Goal: Contribute content: Add original content to the website for others to see

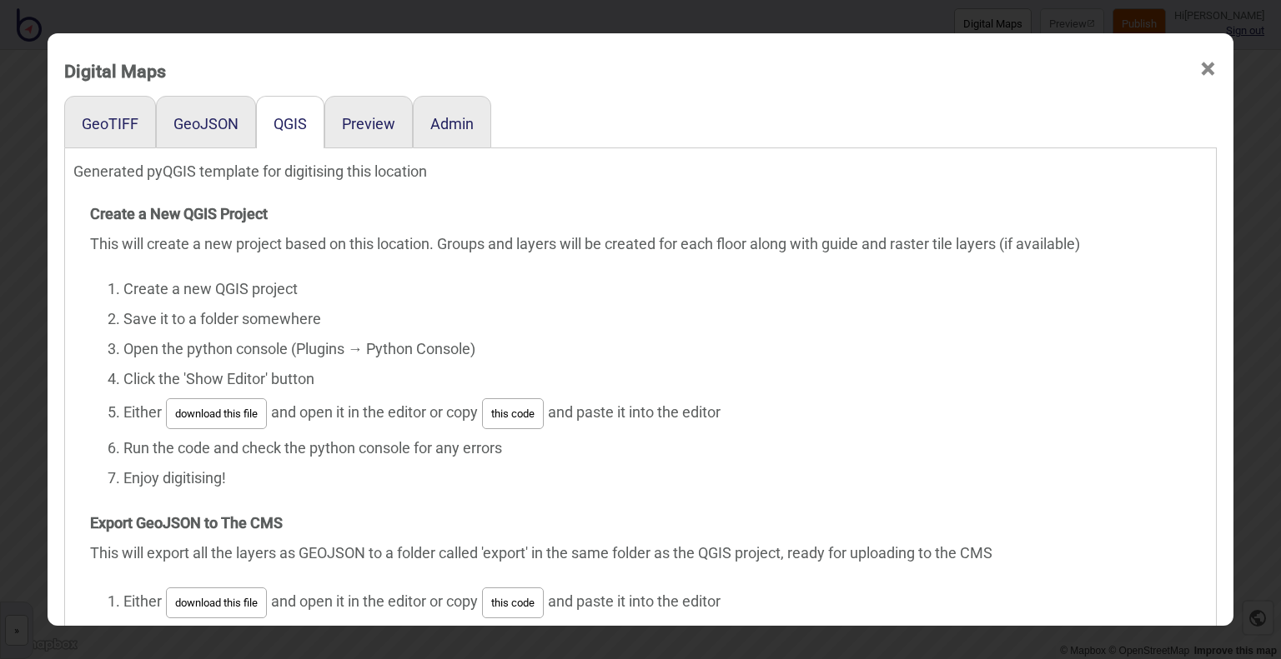
drag, startPoint x: 171, startPoint y: 213, endPoint x: 165, endPoint y: 196, distance: 18.5
click at [171, 213] on strong "Create a New QGIS Project" at bounding box center [179, 214] width 178 height 18
click at [240, 123] on div "GeoJSON" at bounding box center [206, 122] width 100 height 53
click at [173, 124] on button "GeoJSON" at bounding box center [205, 124] width 65 height 18
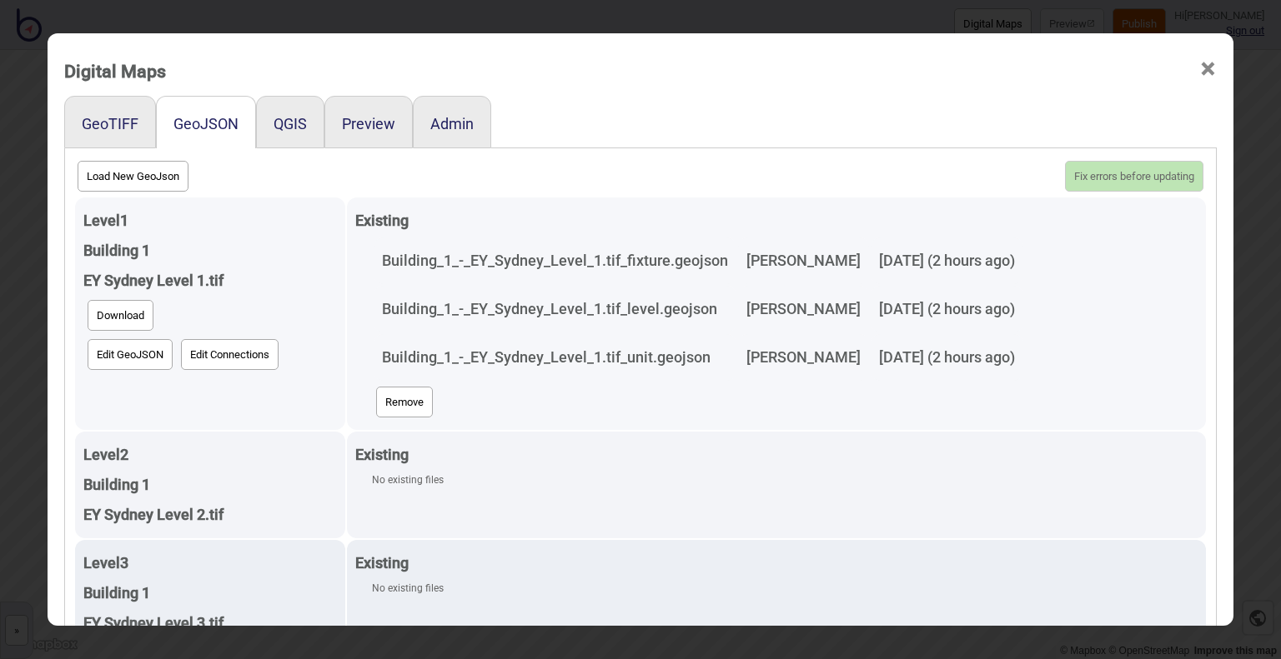
click at [387, 400] on button "Remove" at bounding box center [404, 402] width 57 height 31
click at [1080, 172] on button "Update 0 new floors, 1 deleted" at bounding box center [1123, 176] width 160 height 31
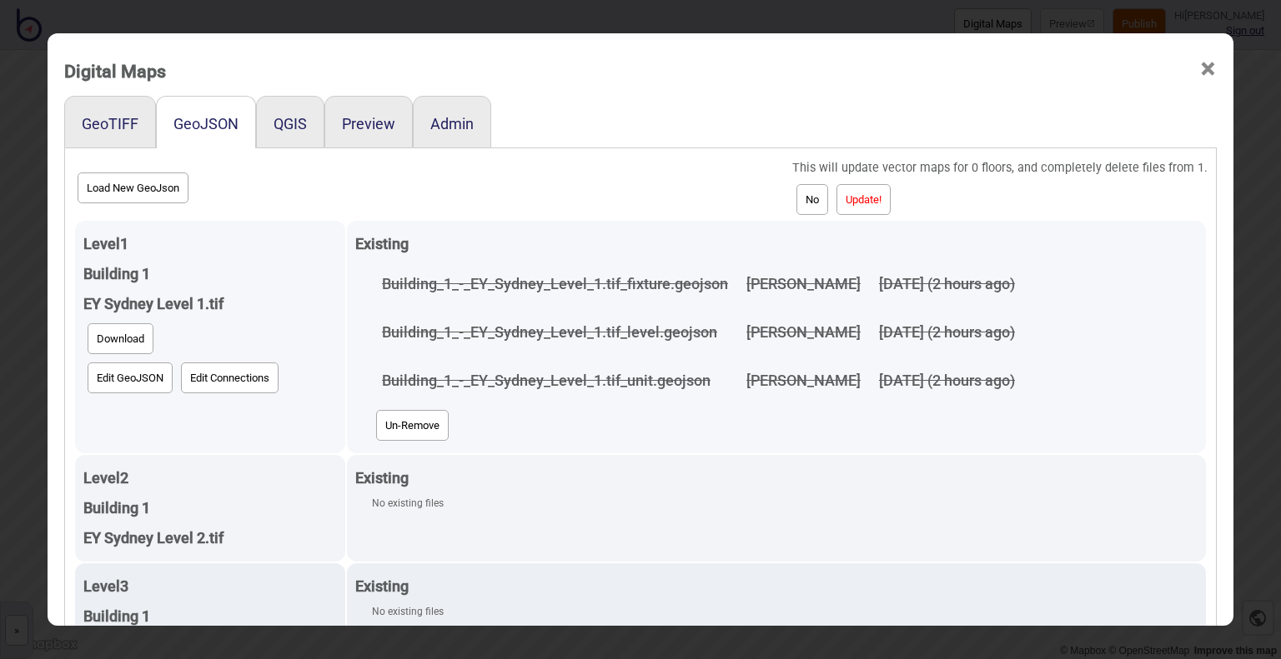
click at [866, 193] on button "Update!" at bounding box center [863, 199] width 54 height 31
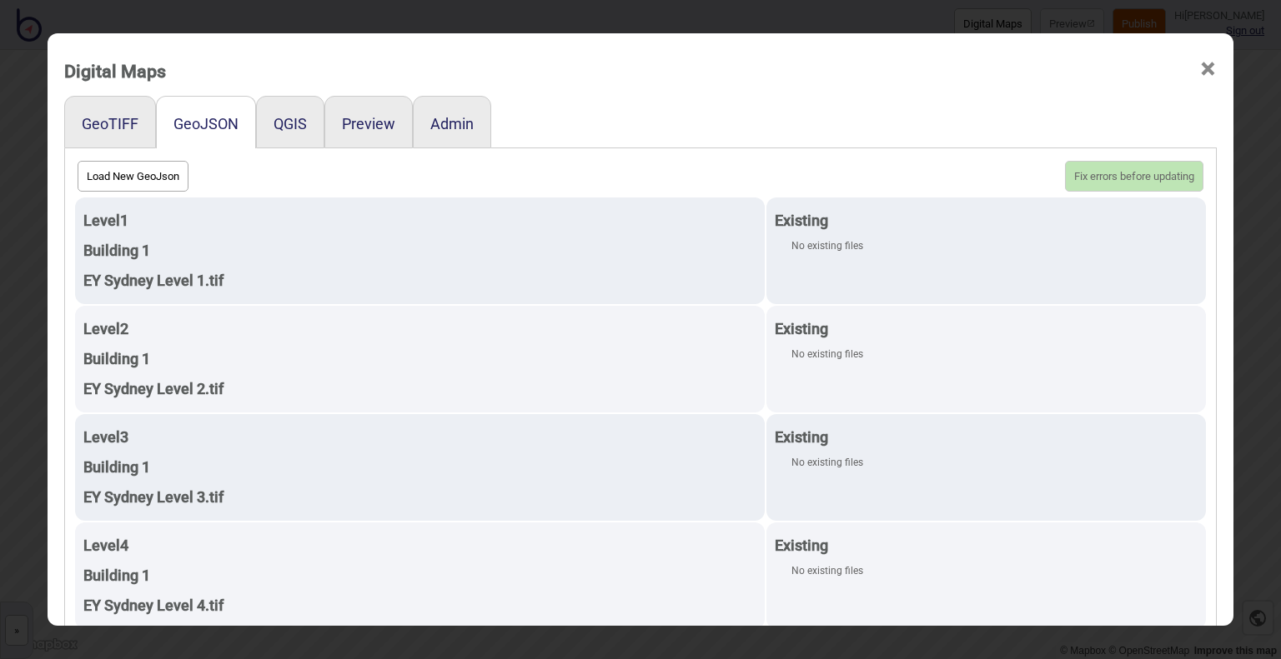
click at [113, 169] on button "Load New GeoJson" at bounding box center [133, 176] width 111 height 31
click input "file" at bounding box center [0, 0] width 0 height 0
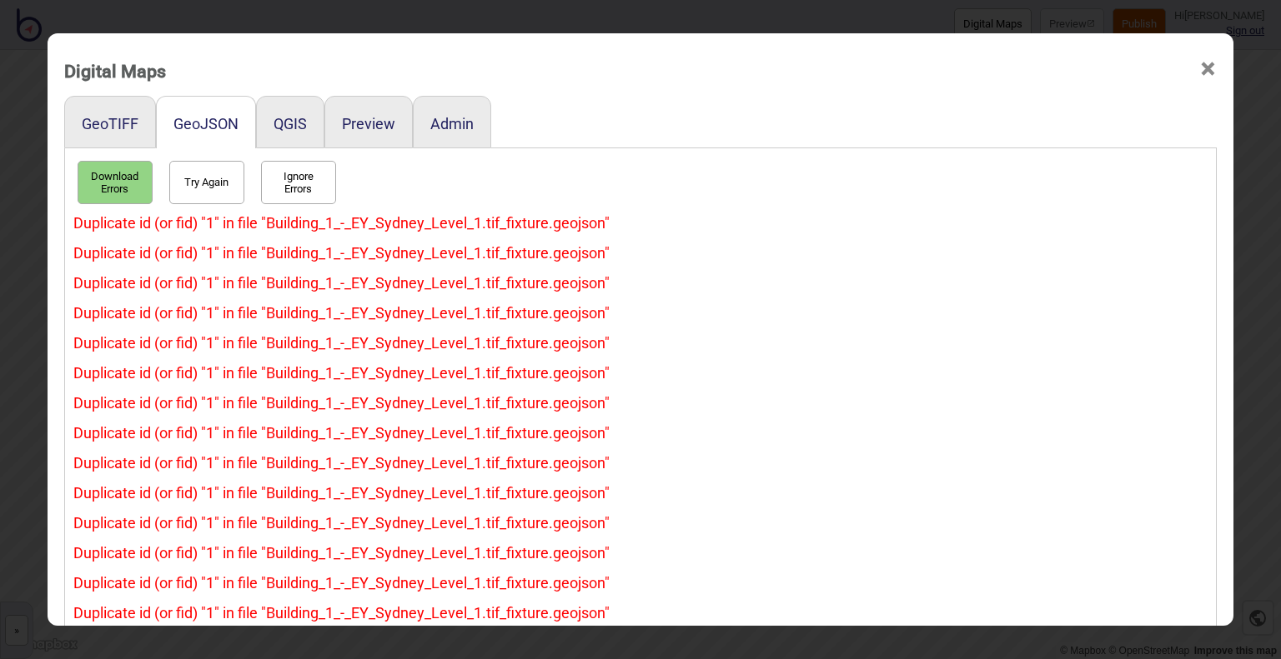
click at [1205, 68] on span "×" at bounding box center [1208, 69] width 18 height 55
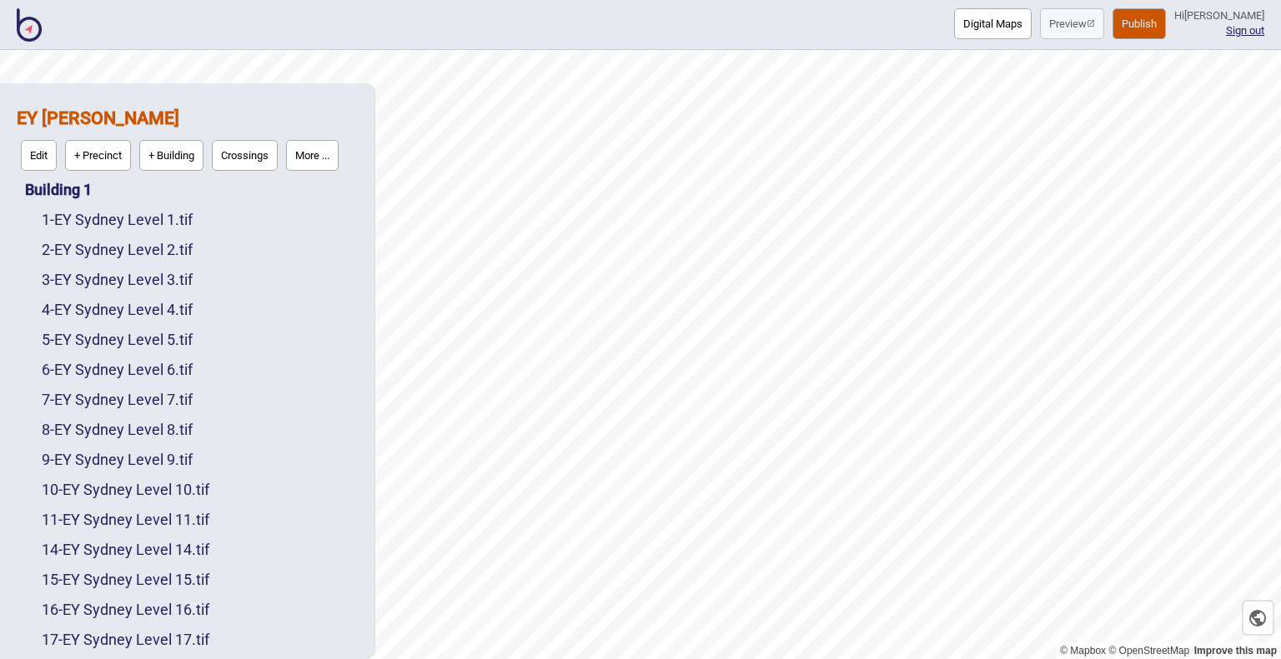
click at [954, 19] on button "Digital Maps" at bounding box center [993, 23] width 78 height 31
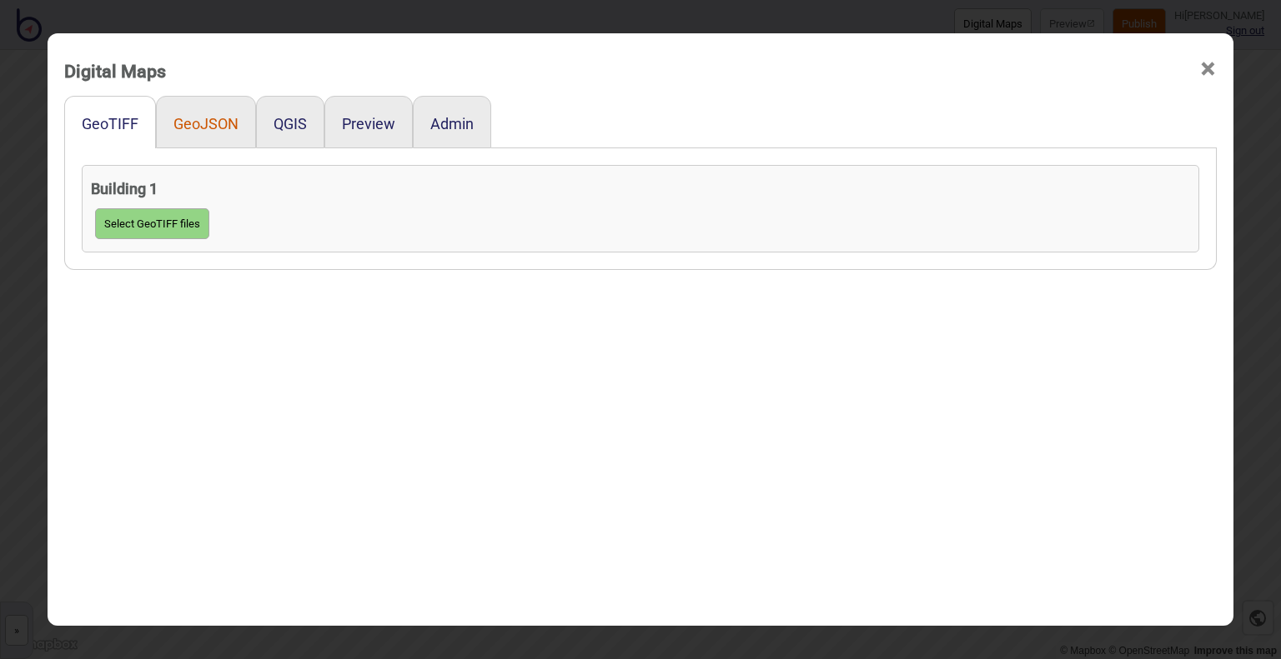
click at [187, 116] on button "GeoJSON" at bounding box center [205, 124] width 65 height 18
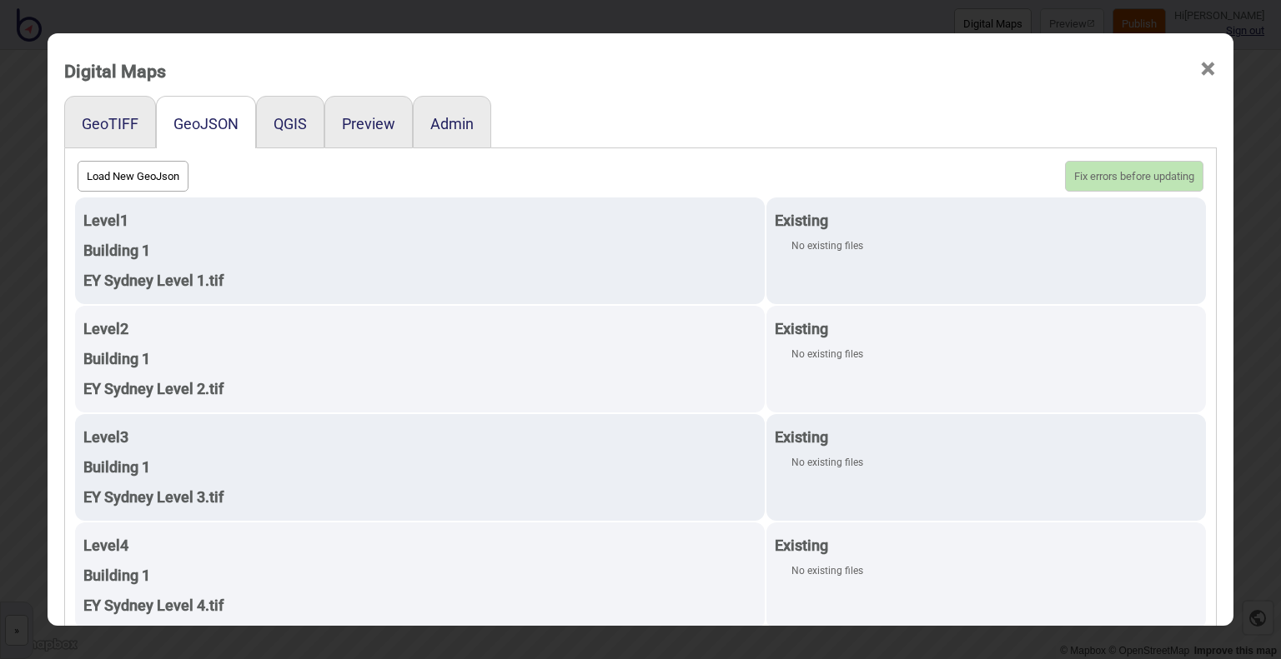
click at [133, 169] on button "Load New GeoJson" at bounding box center [133, 176] width 111 height 31
click input "file" at bounding box center [0, 0] width 0 height 0
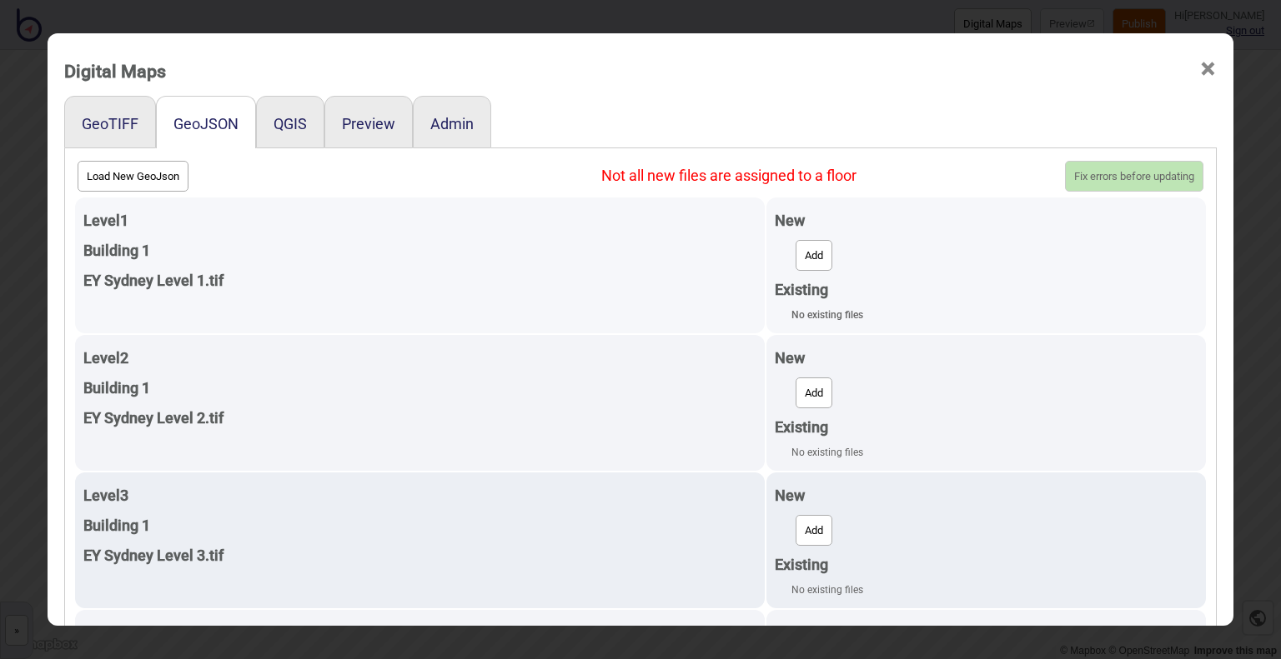
click at [807, 250] on button "Add" at bounding box center [813, 255] width 37 height 31
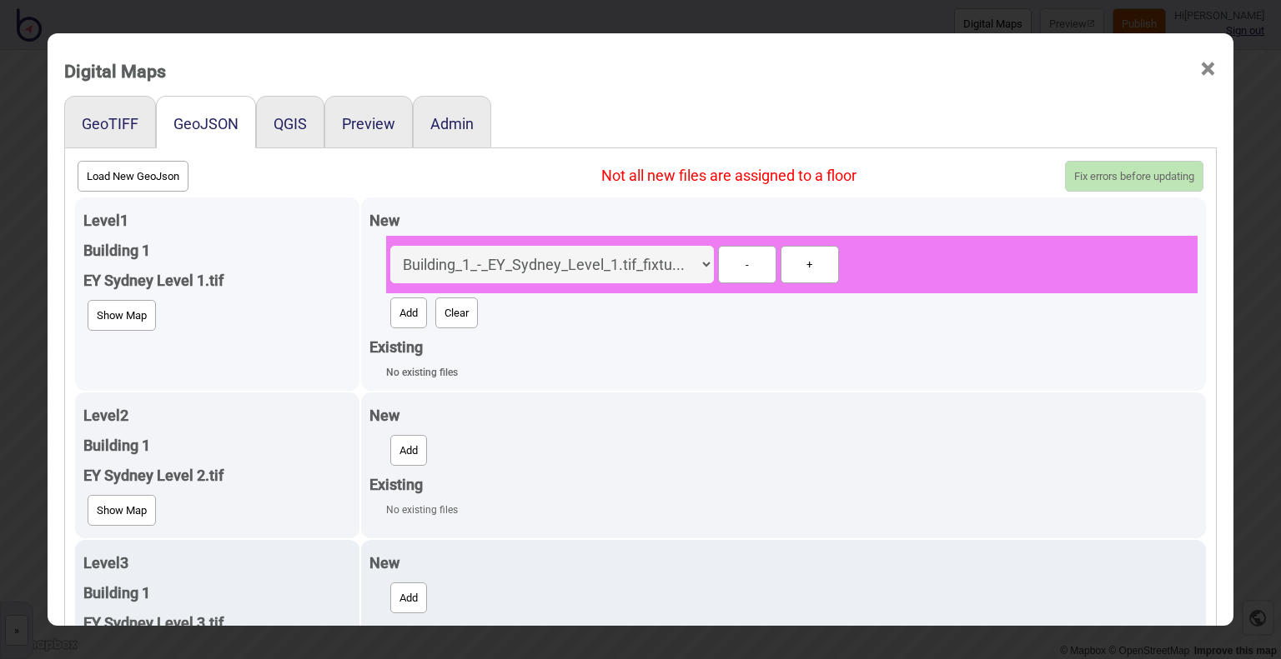
click at [405, 316] on button "Add" at bounding box center [408, 313] width 37 height 31
select select "Building_1_-_EY_Sydney_Level_1.tif_level.geojson"
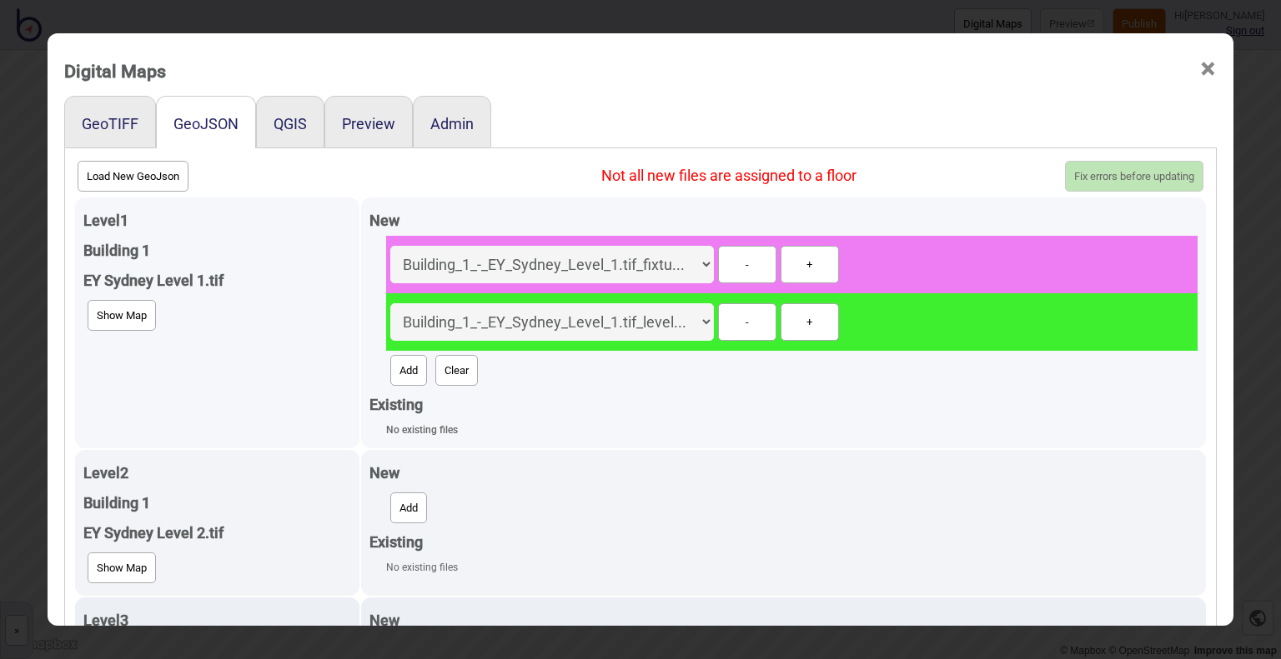
click at [402, 365] on button "Add" at bounding box center [408, 370] width 37 height 31
select select "Building_1_-_EY_Sydney_Level_1.tif_unit.geojson"
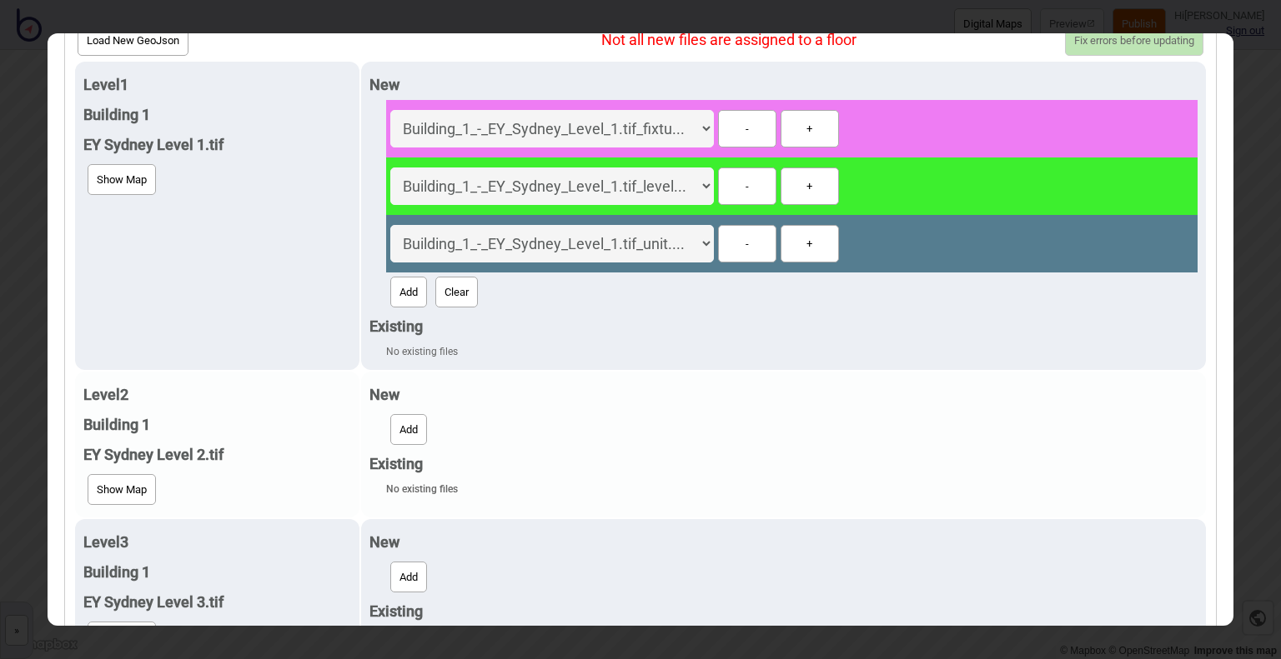
scroll to position [167, 0]
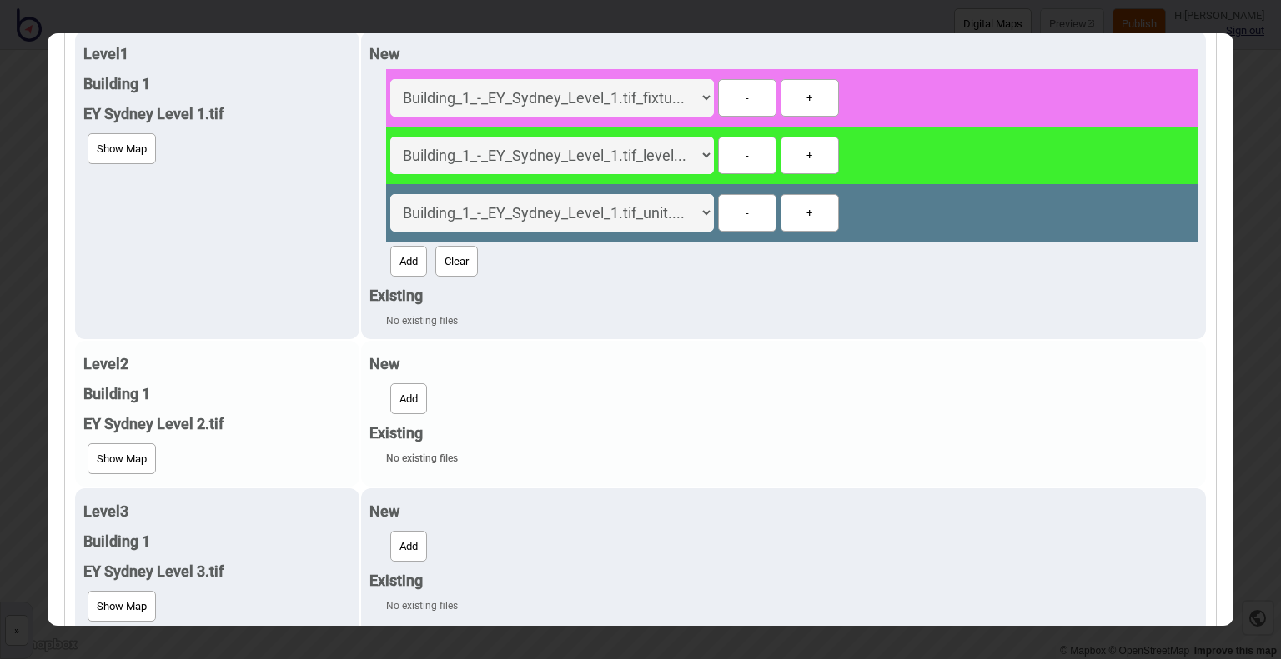
click at [398, 406] on button "Add" at bounding box center [408, 399] width 37 height 31
select select "Building_1_-_EY_Sydney_Level_2.tif_fixture.geojson"
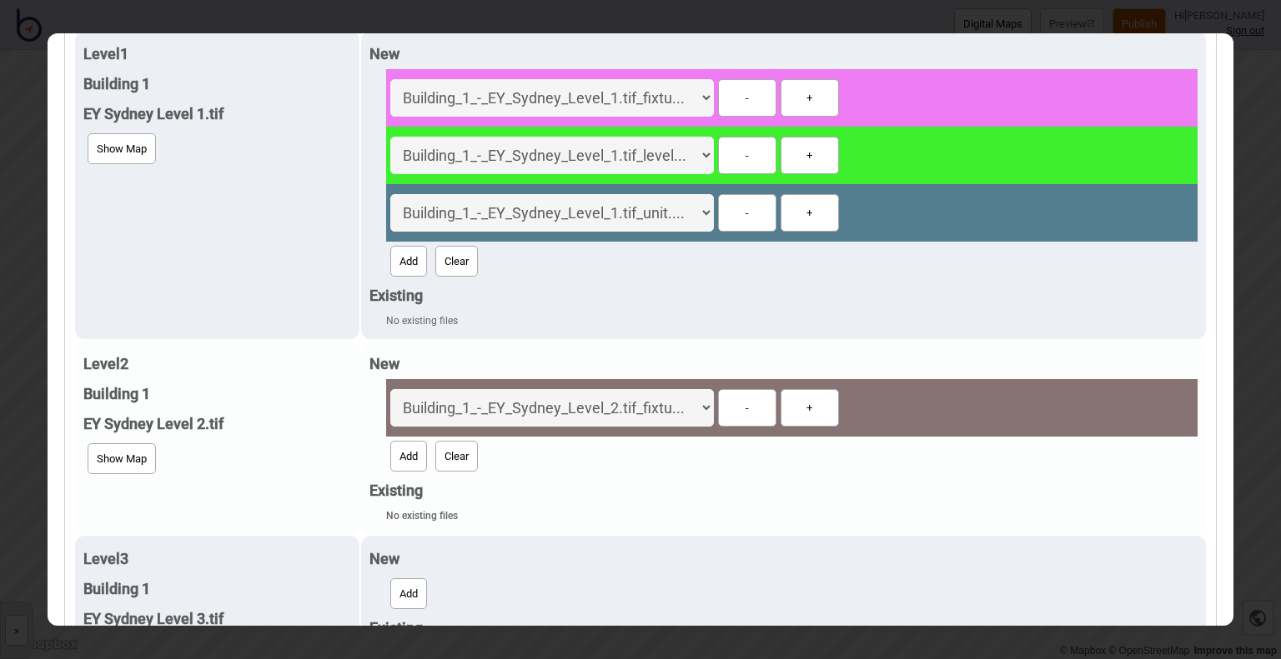
click at [399, 460] on button "Add" at bounding box center [408, 456] width 37 height 31
select select "Building_1_-_EY_Sydney_Level_2.tif_level.geojson"
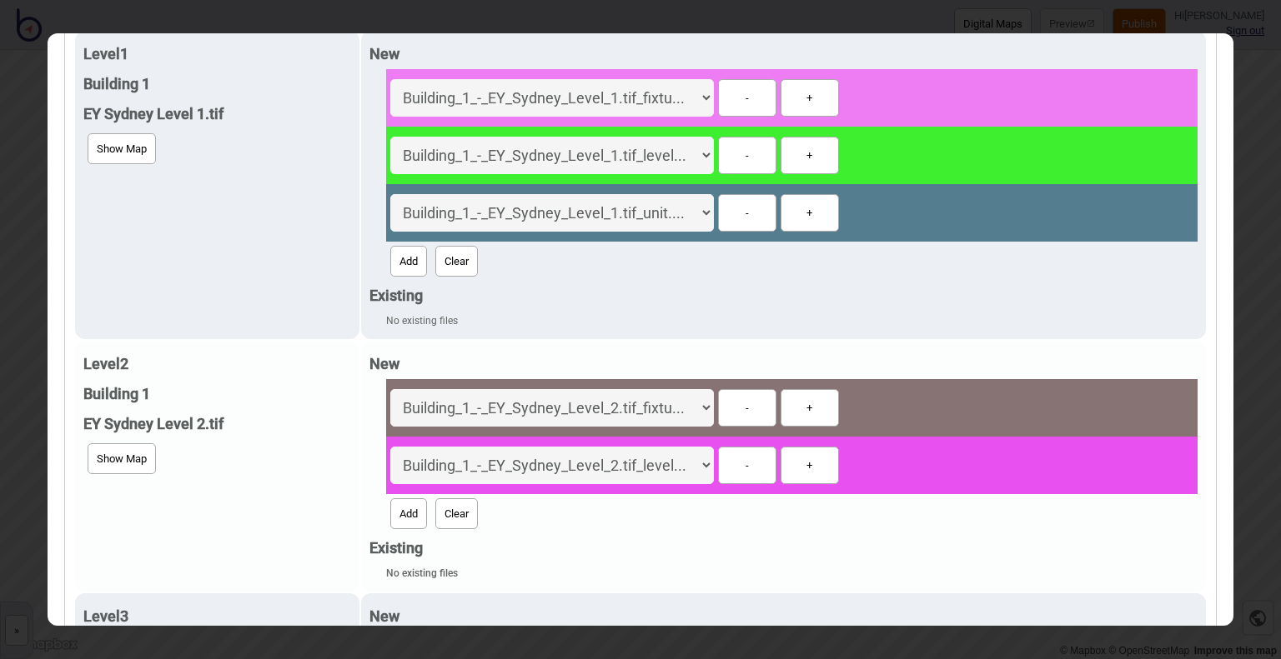
click at [399, 507] on button "Add" at bounding box center [408, 514] width 37 height 31
select select "Building_1_-_EY_Sydney_Level_2.tif_unit.geojson"
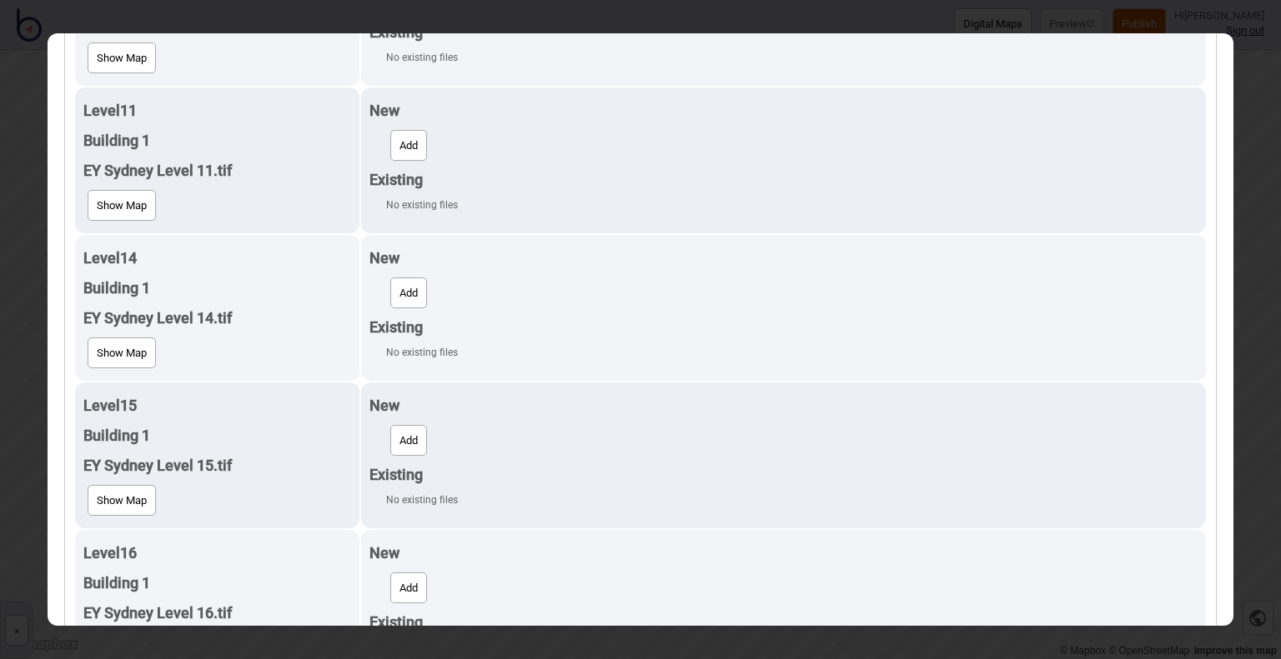
scroll to position [2001, 0]
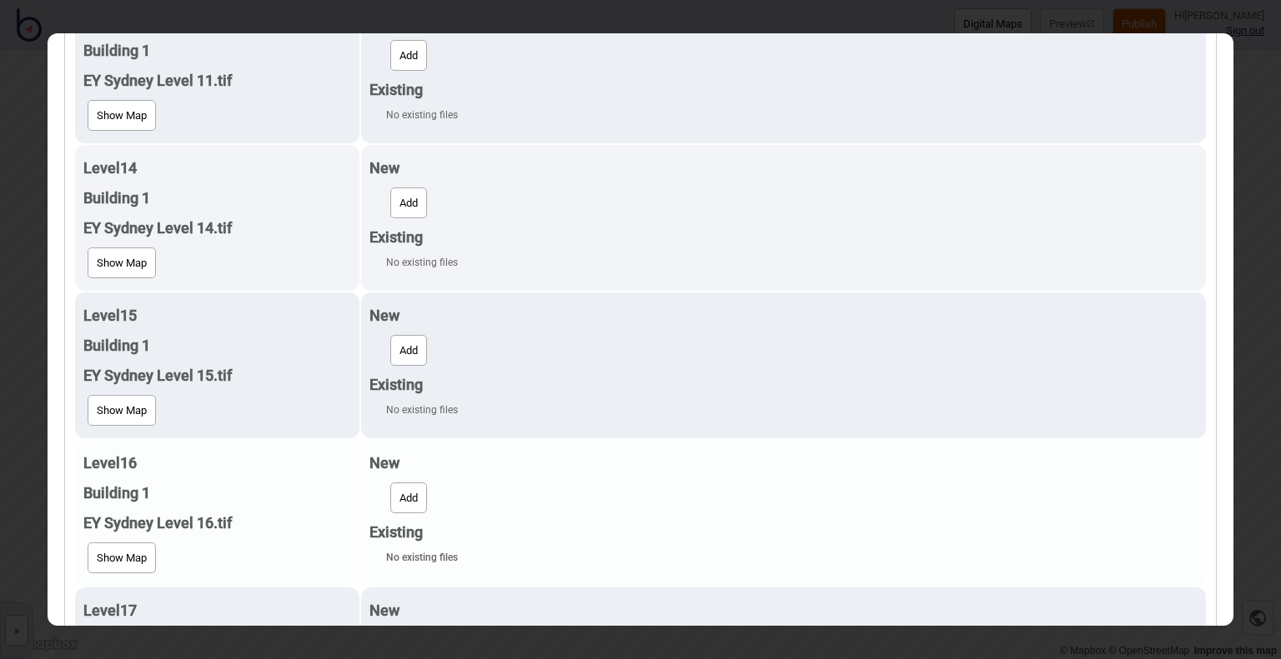
click at [391, 494] on button "Add" at bounding box center [408, 498] width 37 height 31
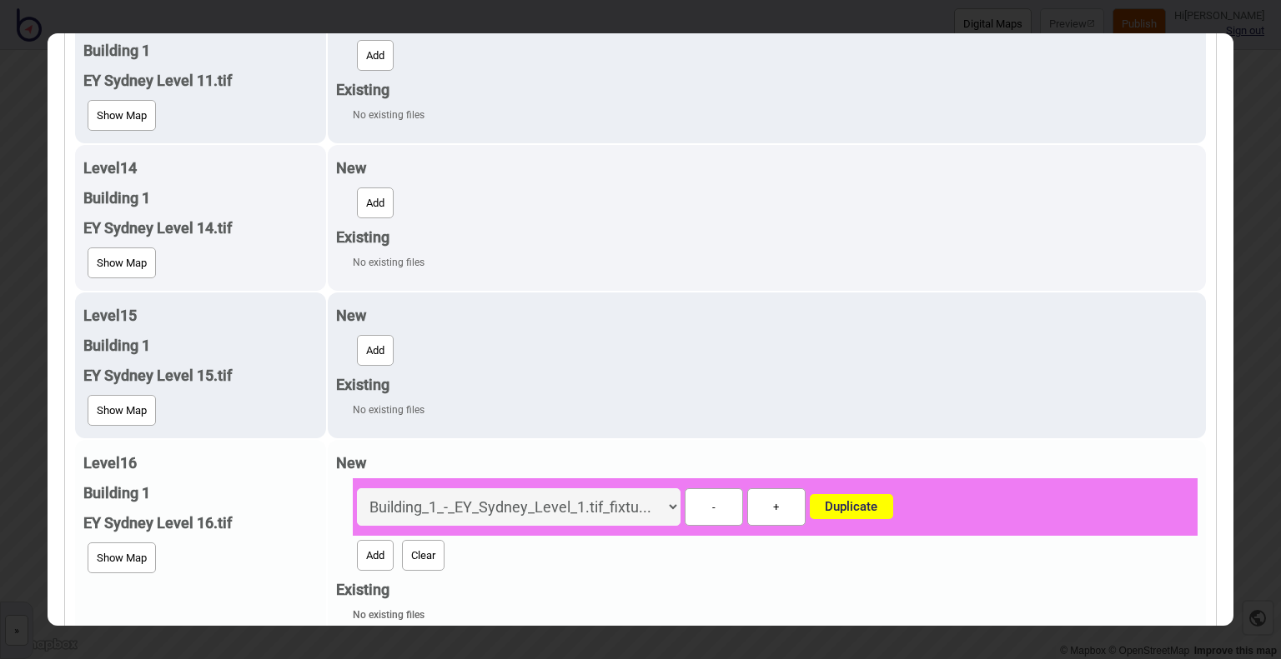
click at [534, 501] on select "Building_1_-_EY_Sydney_Level_1.tif_fixtu... Building_1_-_EY_Sydney_Level_1.tif_…" at bounding box center [518, 508] width 323 height 38
select select "Building_1_-_EY_Sydney_Level_16.tif_fixture.geojson"
click at [384, 489] on select "Building_1_-_EY_Sydney_Level_1.tif_fixtu... Building_1_-_EY_Sydney_Level_1.tif_…" at bounding box center [518, 508] width 323 height 38
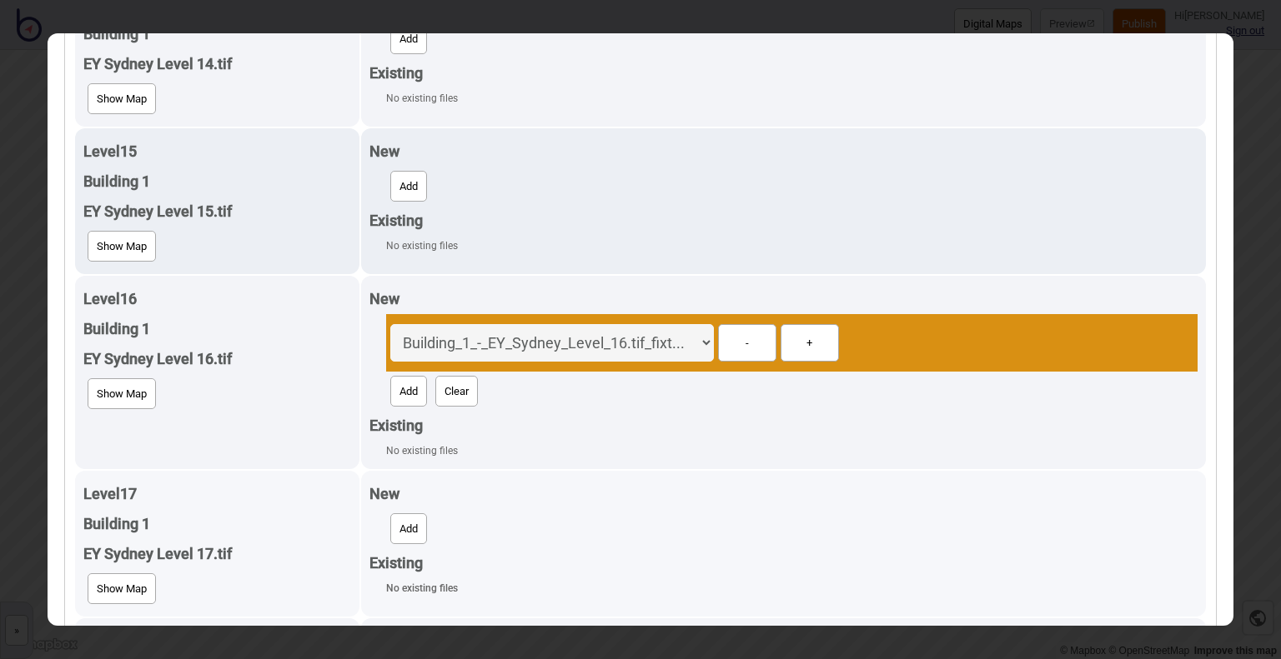
scroll to position [2168, 0]
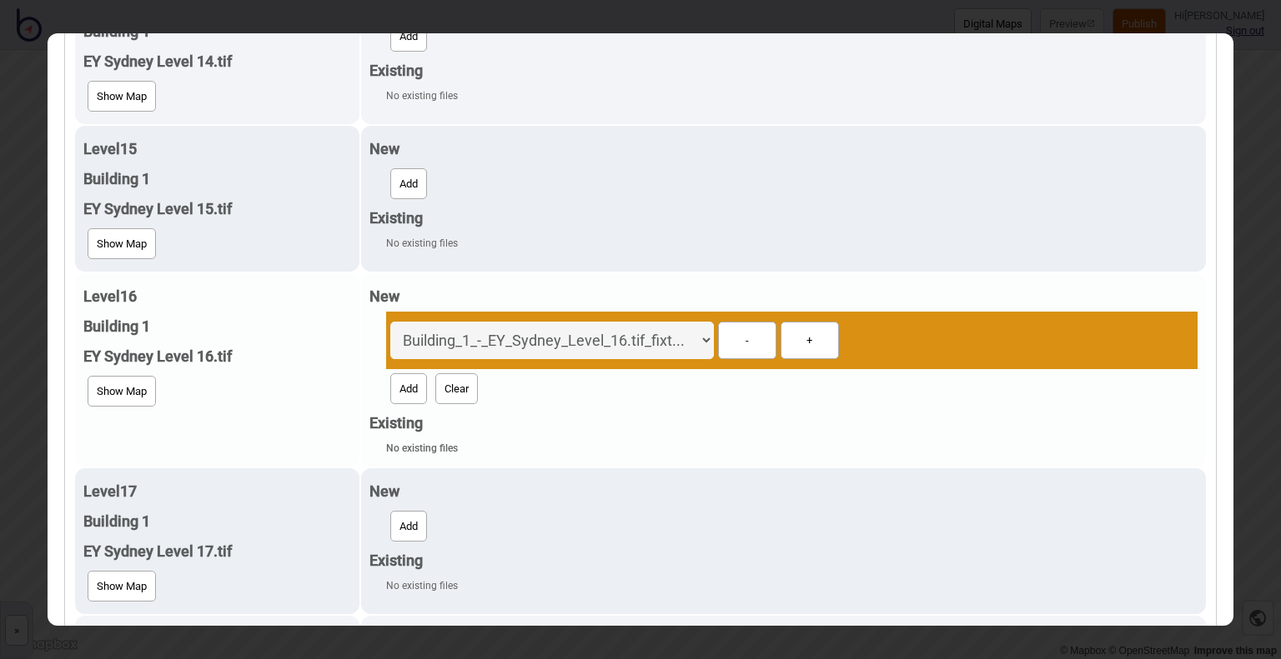
click at [402, 389] on button "Add" at bounding box center [408, 389] width 37 height 31
select select "Building_1_-_EY_Sydney_Level_16.tif_level.geojson"
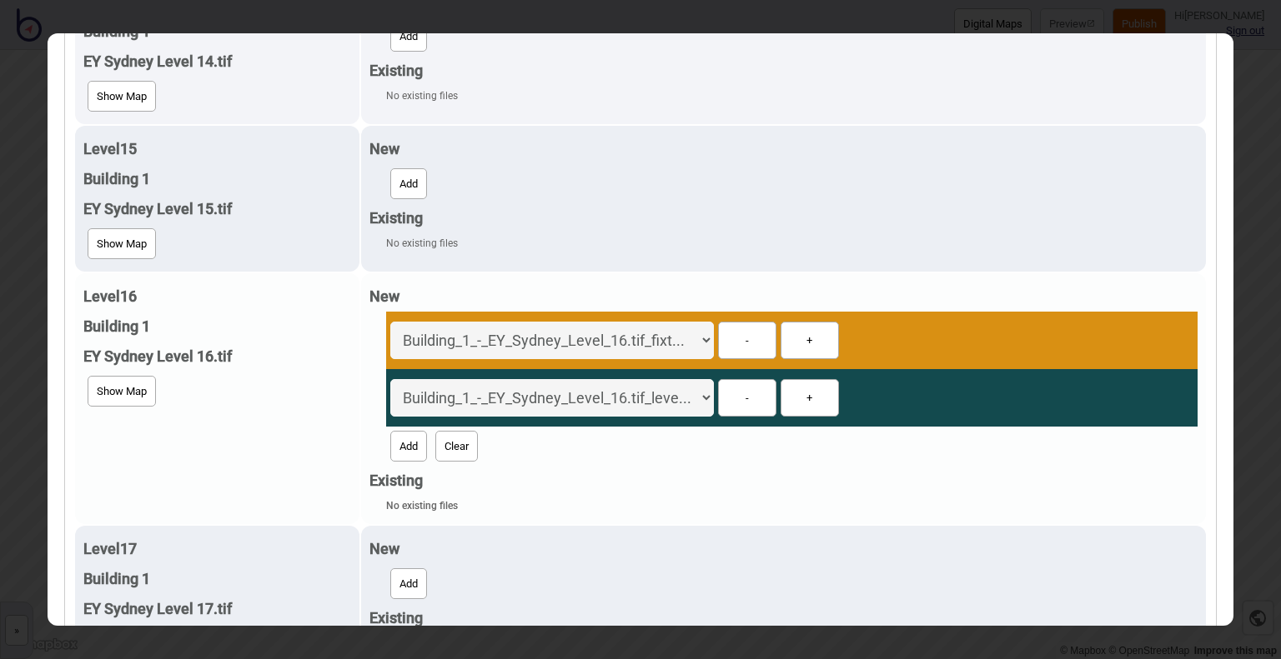
click at [399, 443] on button "Add" at bounding box center [408, 446] width 37 height 31
select select "Building_1_-_EY_Sydney_Level_16.tif_unit.geojson"
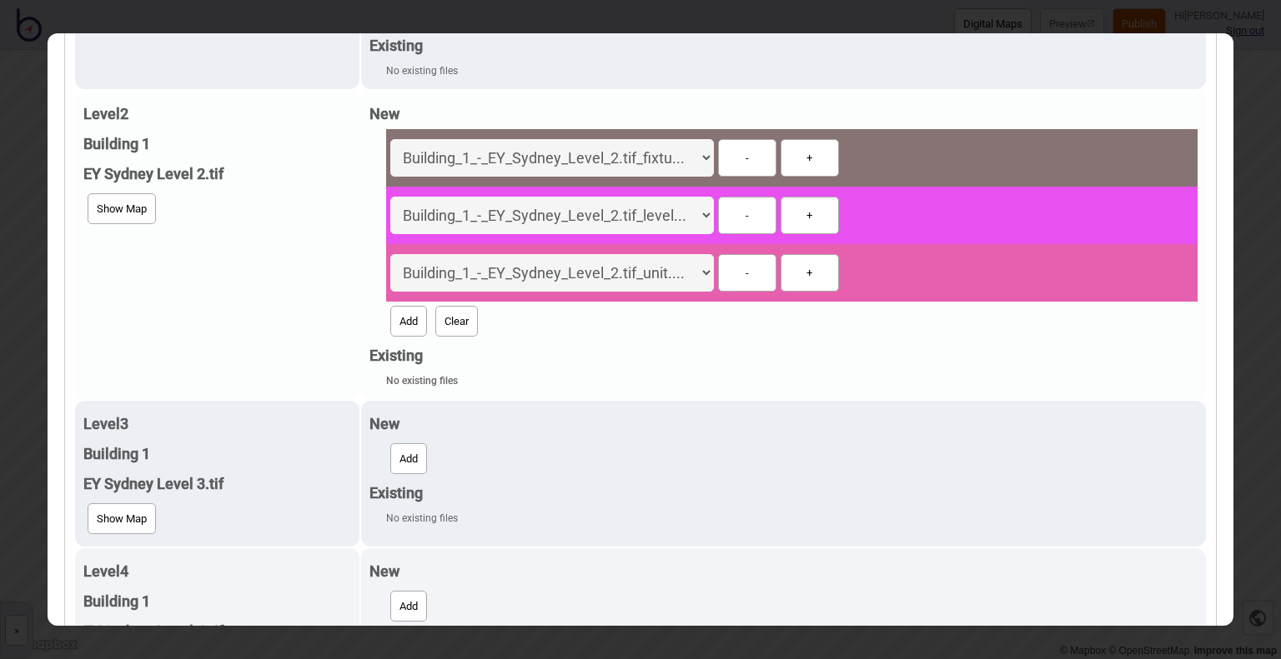
scroll to position [0, 0]
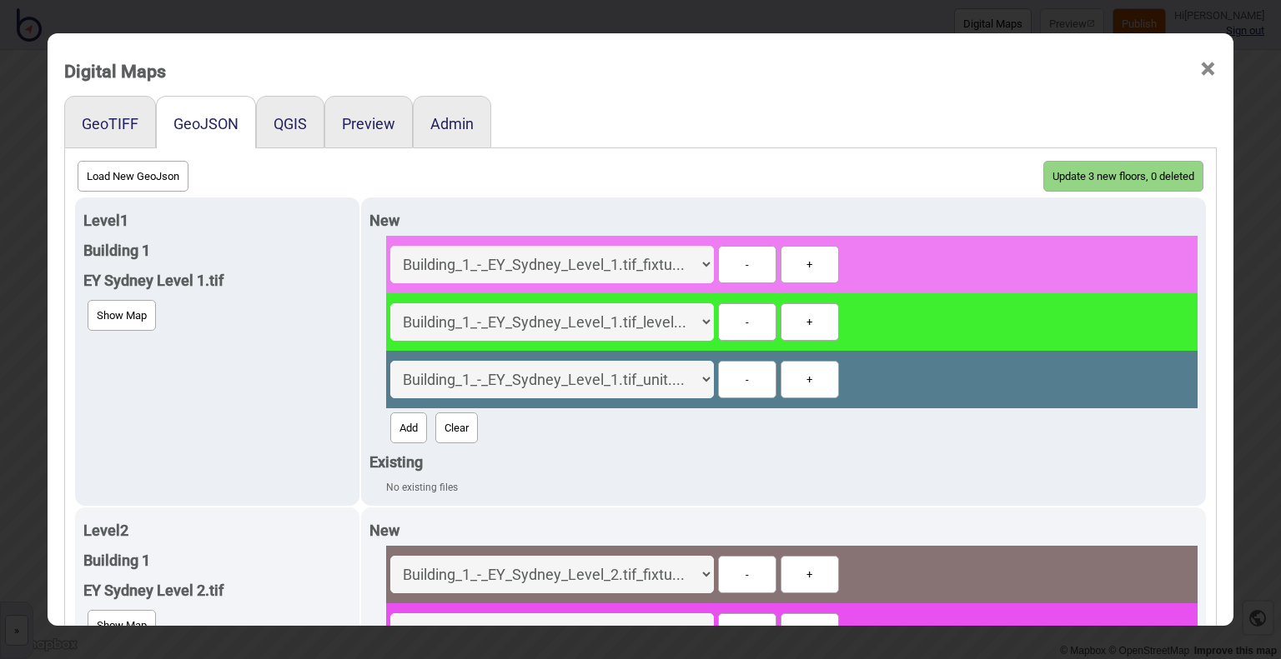
click at [1134, 178] on button "Update 3 new floors, 0 deleted" at bounding box center [1123, 176] width 160 height 31
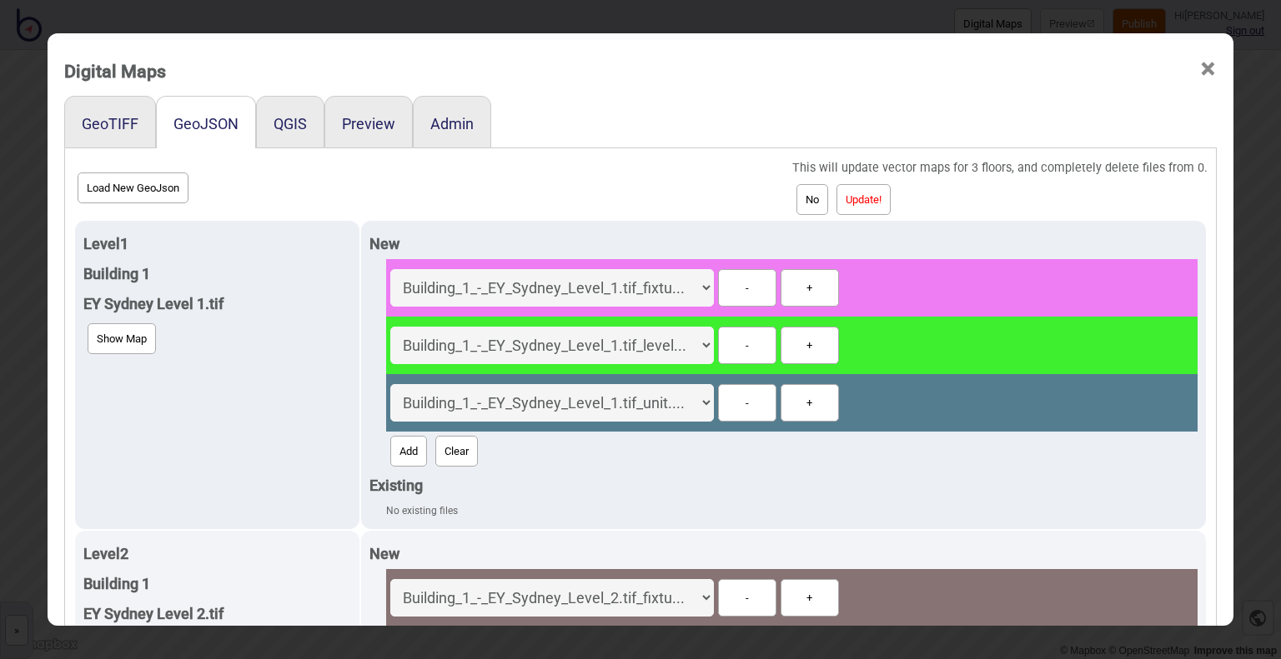
click at [860, 206] on button "Update!" at bounding box center [863, 199] width 54 height 31
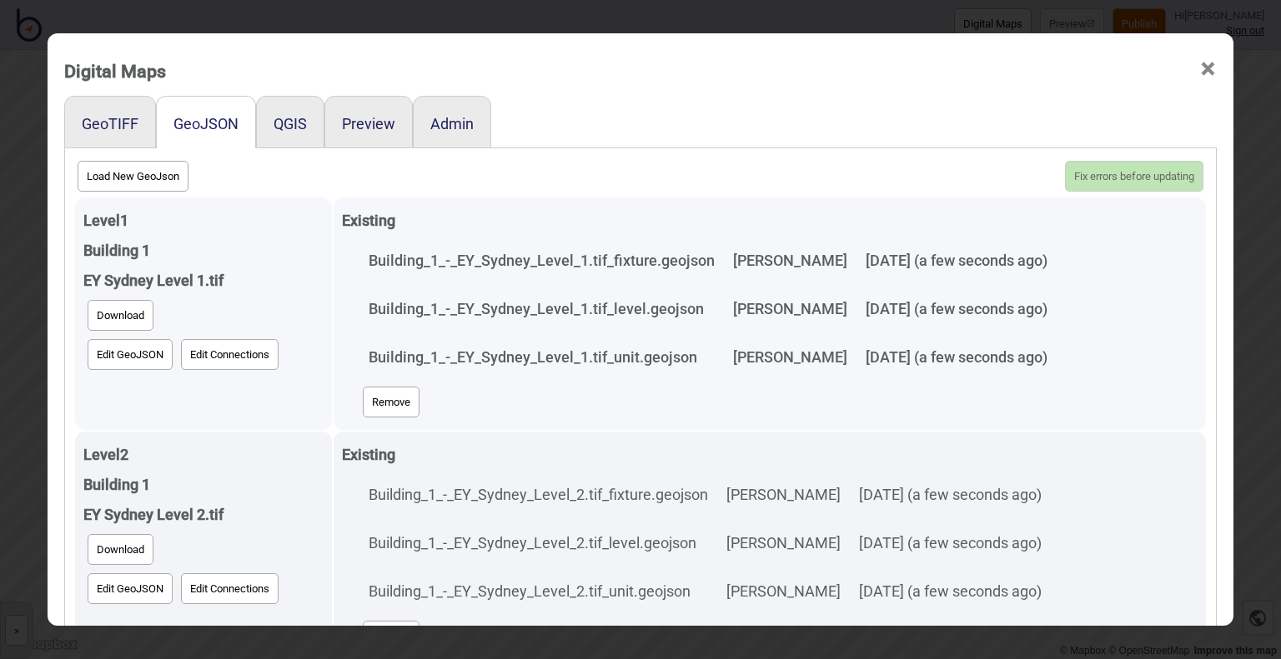
click at [133, 349] on button "Edit GeoJSON" at bounding box center [130, 354] width 85 height 31
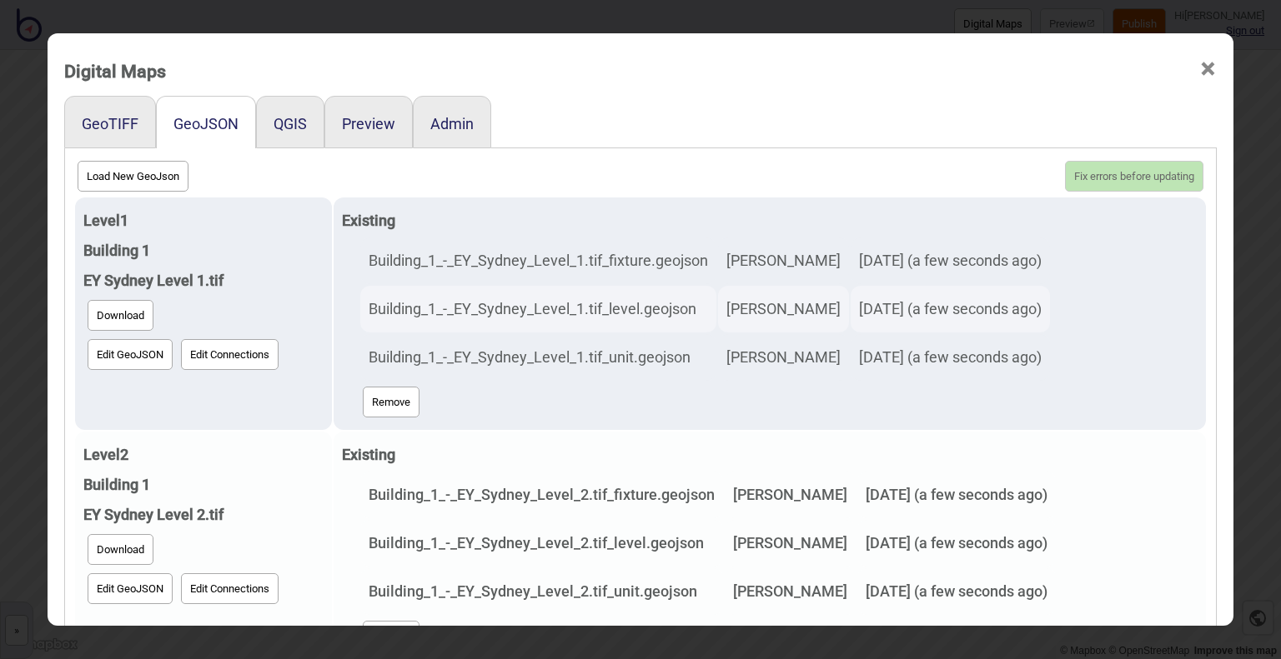
click at [133, 583] on button "Edit GeoJSON" at bounding box center [130, 589] width 85 height 31
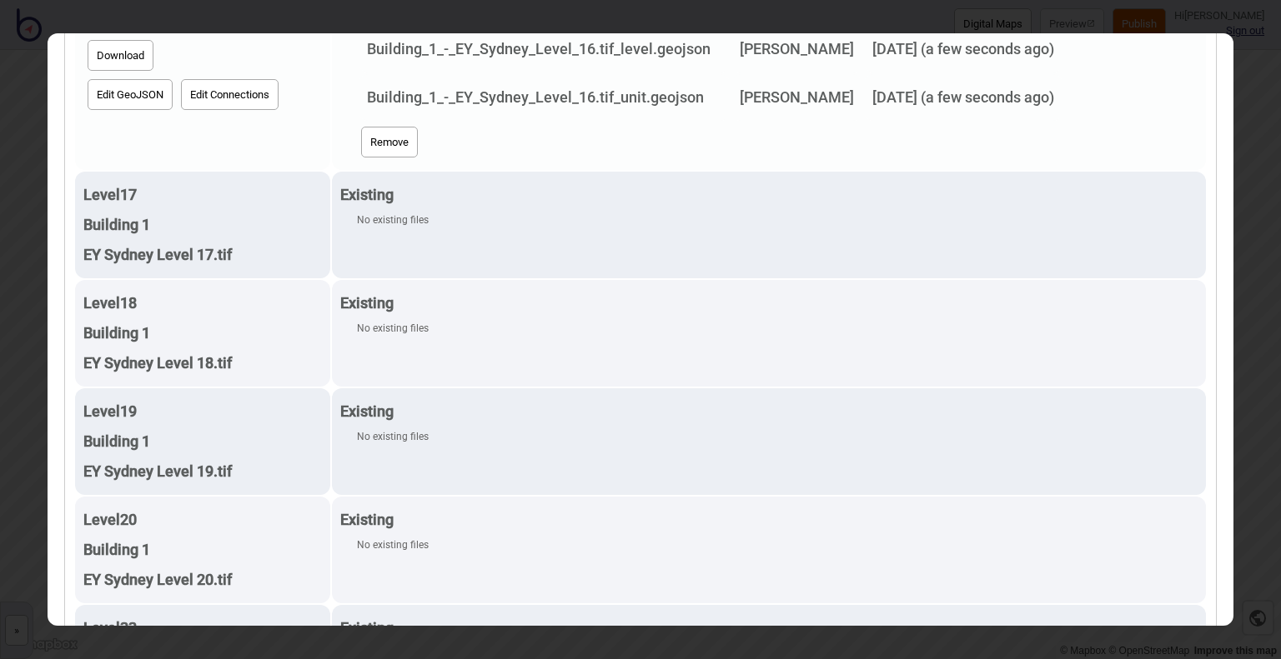
scroll to position [1918, 0]
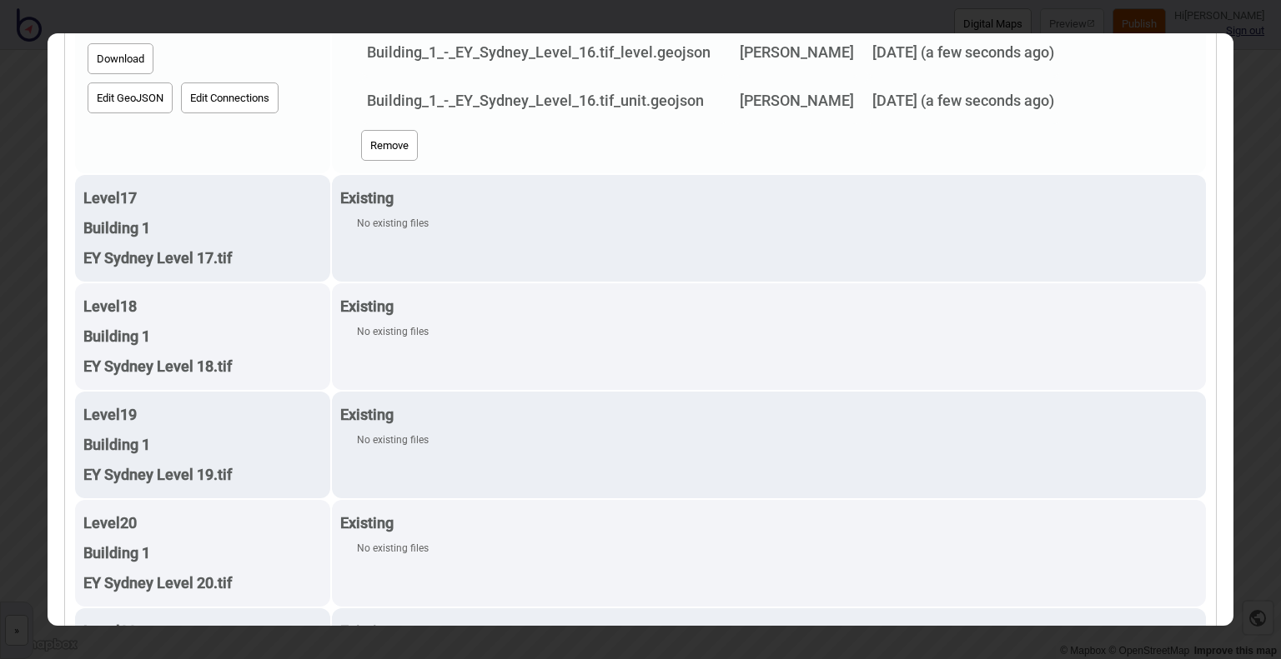
click at [117, 87] on button "Edit GeoJSON" at bounding box center [130, 98] width 85 height 31
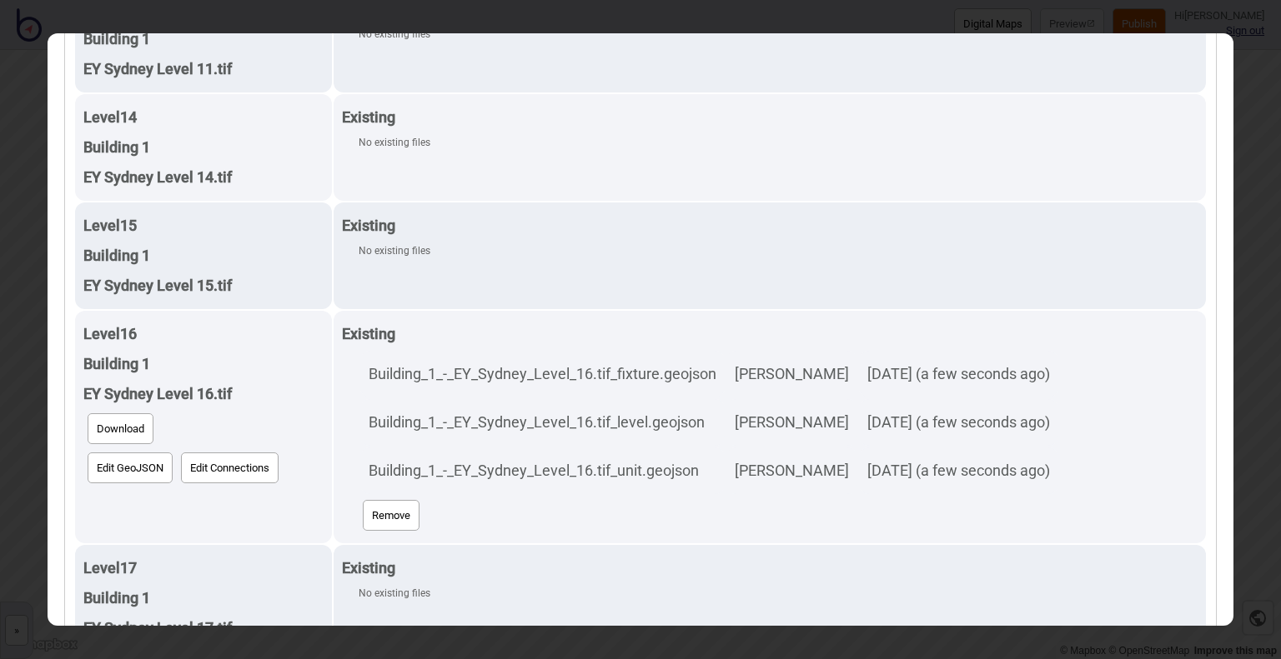
scroll to position [1501, 0]
